Goal: Information Seeking & Learning: Find specific fact

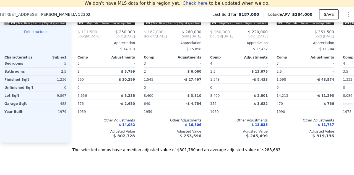
scroll to position [574, 0]
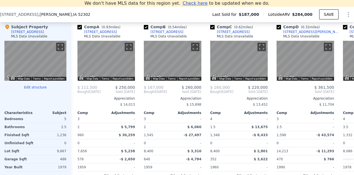
click at [36, 38] on div "MLS Data Unavailable" at bounding box center [29, 36] width 37 height 4
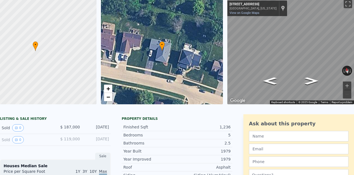
scroll to position [0, 0]
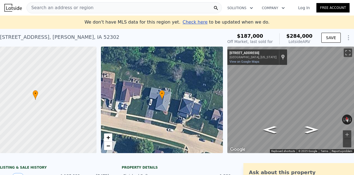
click at [74, 7] on span "Search an address or region" at bounding box center [60, 7] width 67 height 7
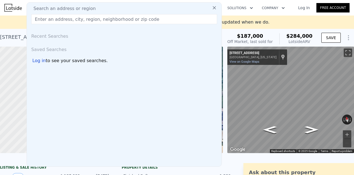
click at [79, 19] on input "text" at bounding box center [124, 19] width 186 height 10
type input "2"
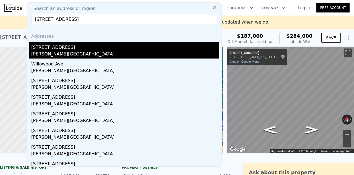
type input "[STREET_ADDRESS]"
click at [111, 47] on div "[STREET_ADDRESS]" at bounding box center [125, 46] width 188 height 9
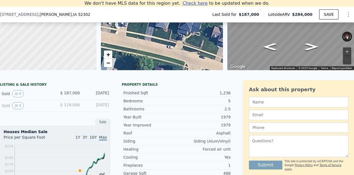
scroll to position [104, 0]
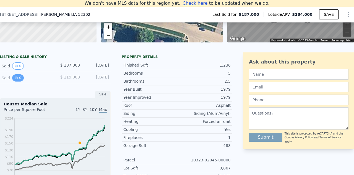
click at [19, 81] on button "0" at bounding box center [18, 77] width 12 height 7
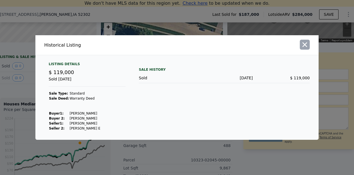
click at [304, 43] on icon "button" at bounding box center [305, 45] width 8 height 8
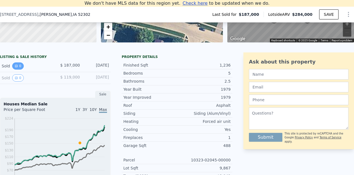
click at [20, 68] on button "0" at bounding box center [18, 65] width 12 height 7
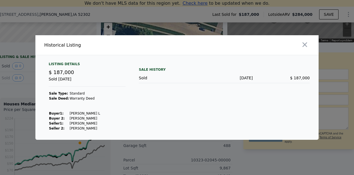
click at [298, 70] on div "Sale History" at bounding box center [224, 69] width 171 height 7
click at [305, 42] on icon "button" at bounding box center [305, 45] width 8 height 8
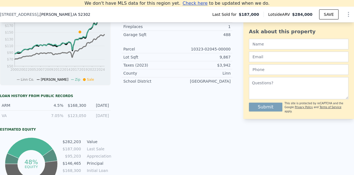
scroll to position [242, 0]
